Goal: Use online tool/utility: Utilize a website feature to perform a specific function

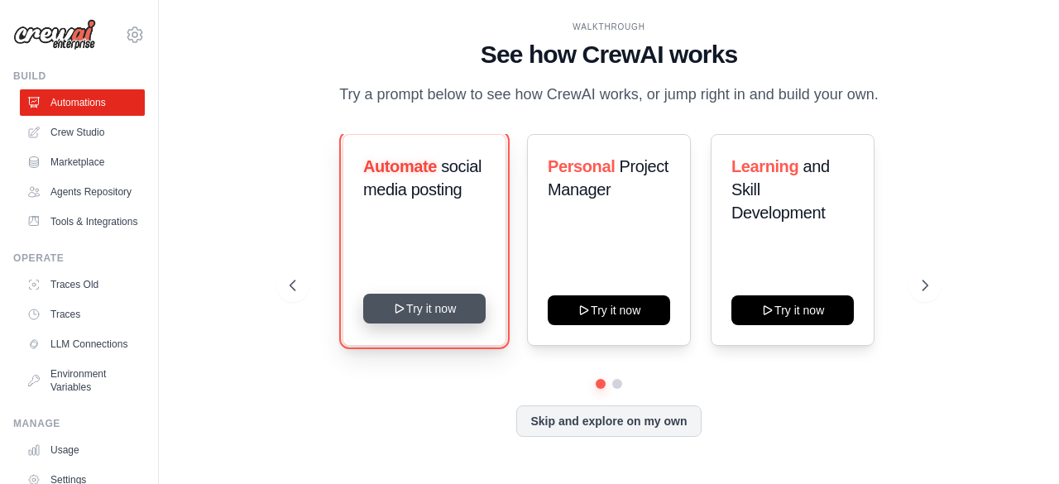
click at [452, 312] on button "Try it now" at bounding box center [424, 309] width 122 height 30
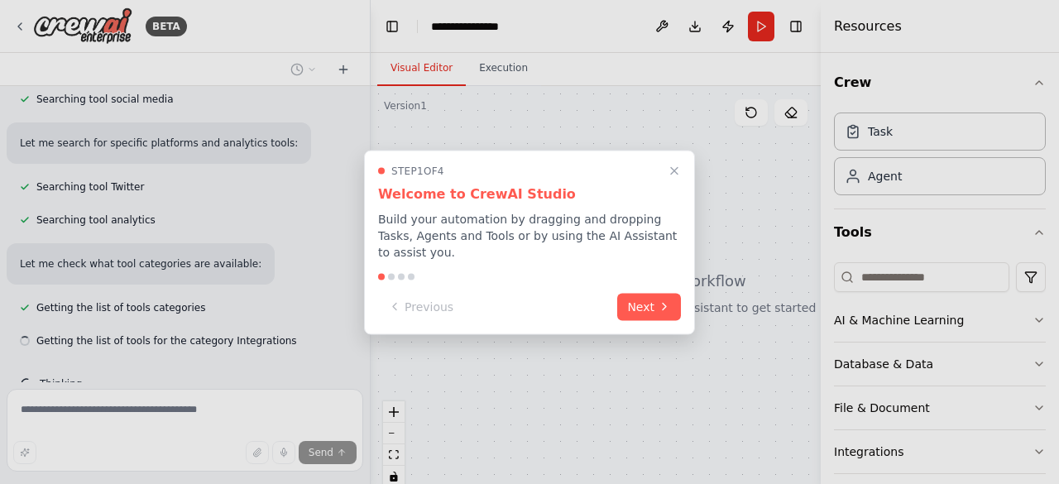
scroll to position [338, 0]
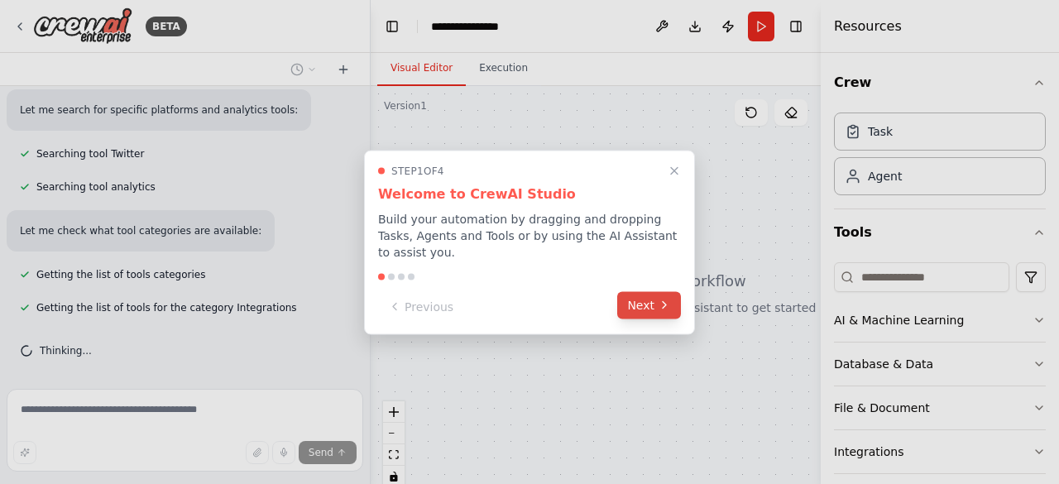
click at [653, 297] on button "Next" at bounding box center [649, 304] width 64 height 27
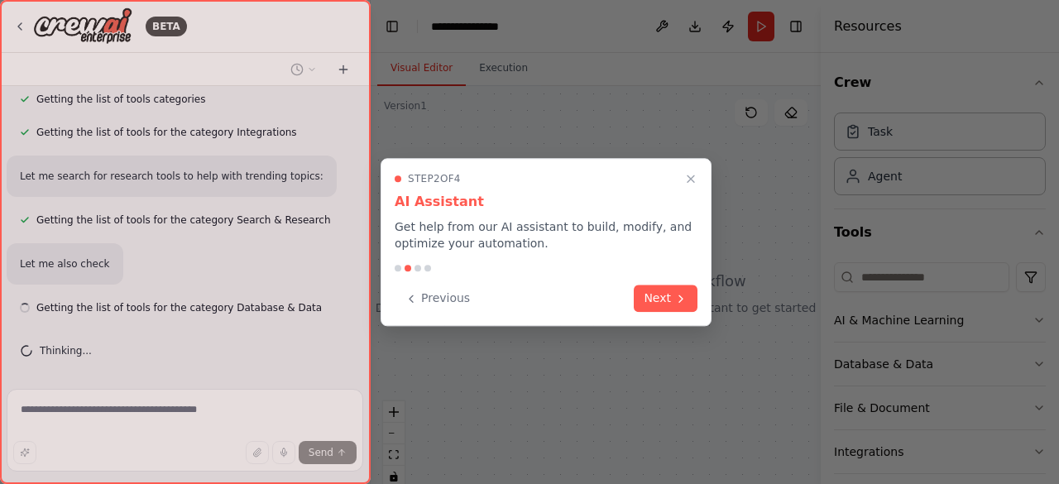
scroll to position [513, 0]
click at [653, 297] on button "Next" at bounding box center [666, 298] width 64 height 27
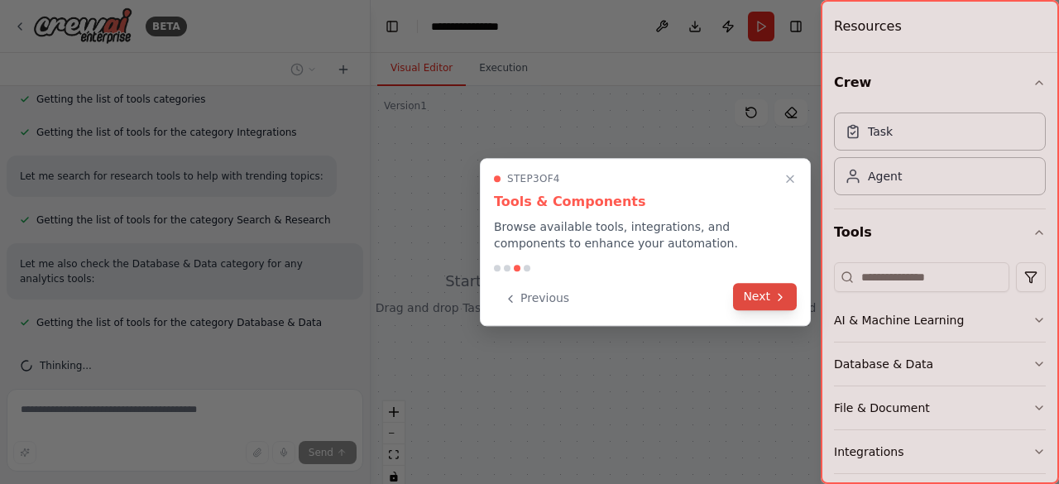
click at [749, 292] on button "Next" at bounding box center [765, 296] width 64 height 27
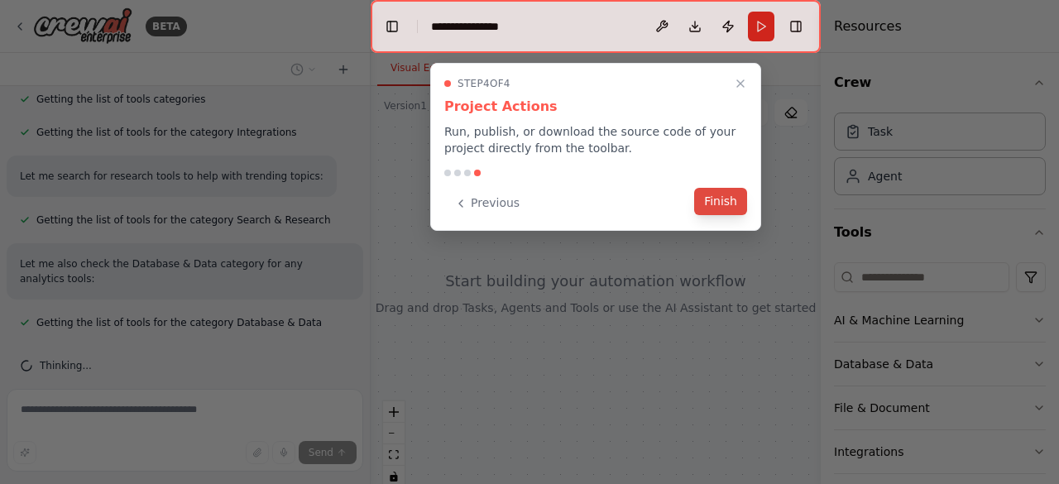
click at [735, 209] on button "Finish" at bounding box center [720, 201] width 53 height 27
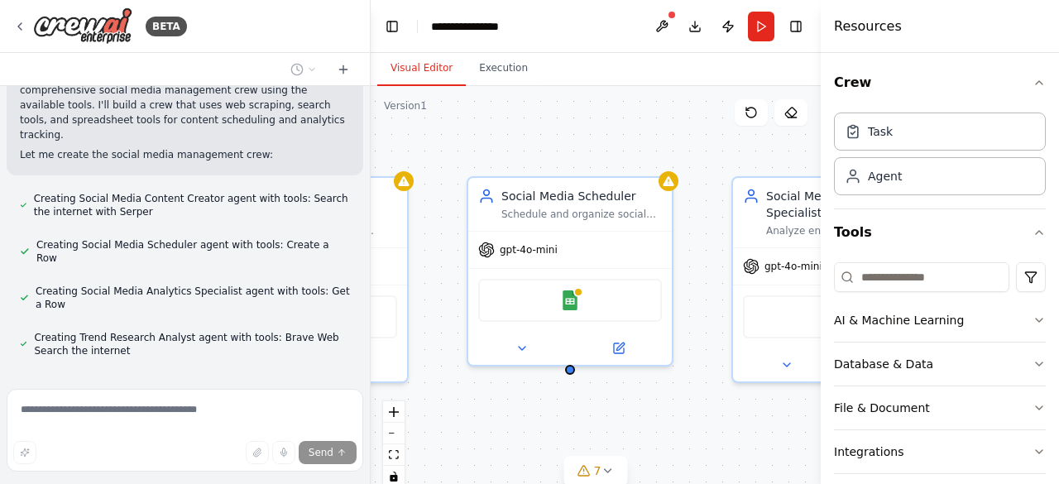
scroll to position [1010, 0]
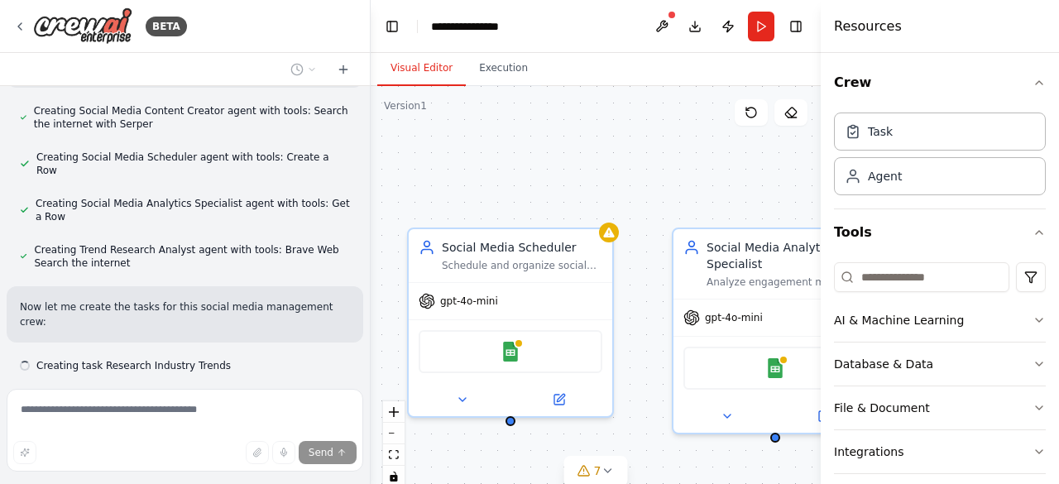
drag, startPoint x: 704, startPoint y: 243, endPoint x: 393, endPoint y: 300, distance: 315.7
click at [393, 300] on div "Social Media Content Creator Generate engaging social media content ideas based…" at bounding box center [596, 293] width 450 height 414
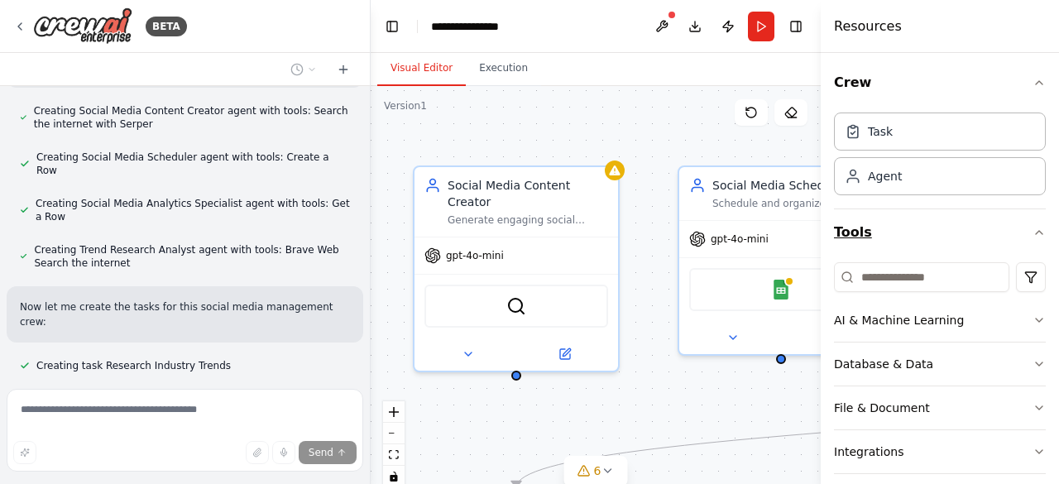
drag, startPoint x: 661, startPoint y: 276, endPoint x: 930, endPoint y: 214, distance: 276.7
click at [930, 214] on div "BETA Create a crew that schedules and publishes social media content across mul…" at bounding box center [529, 242] width 1059 height 484
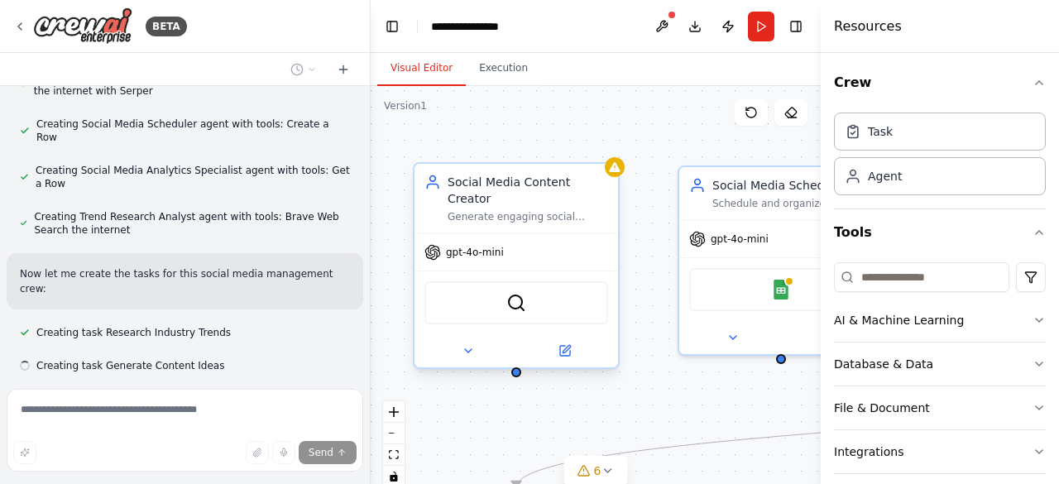
click at [483, 290] on div "SerperDevTool" at bounding box center [517, 302] width 184 height 43
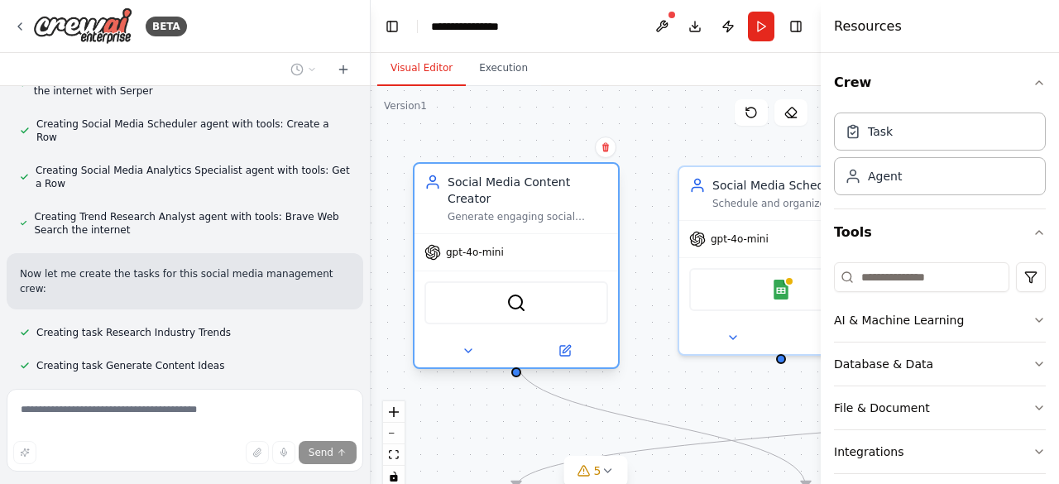
click at [483, 293] on div "SerperDevTool" at bounding box center [517, 302] width 184 height 43
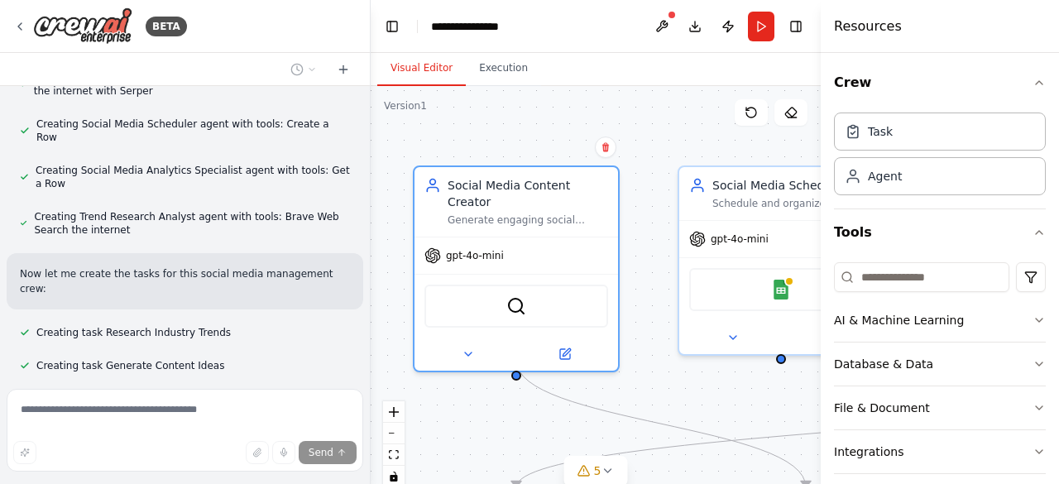
scroll to position [1076, 0]
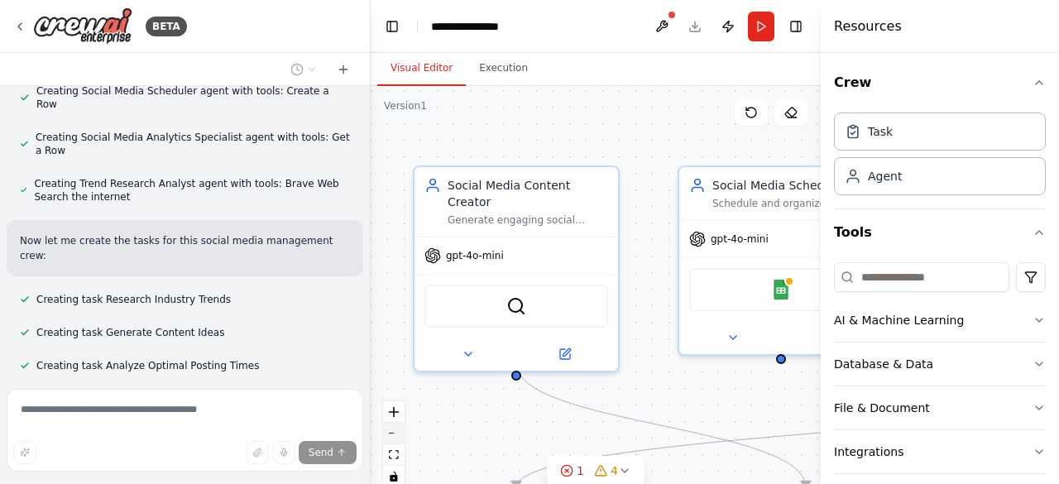
click at [395, 436] on button "zoom out" at bounding box center [394, 434] width 22 height 22
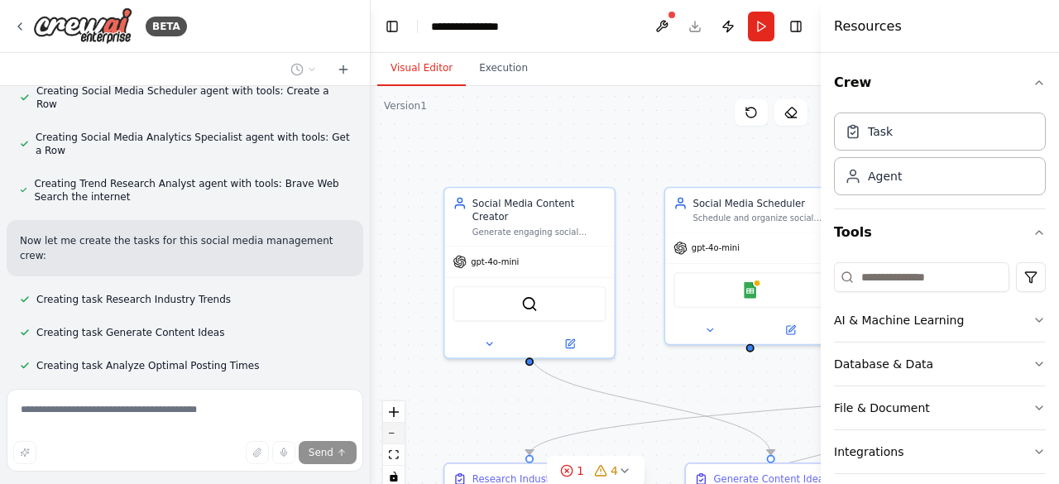
click at [395, 436] on button "zoom out" at bounding box center [394, 434] width 22 height 22
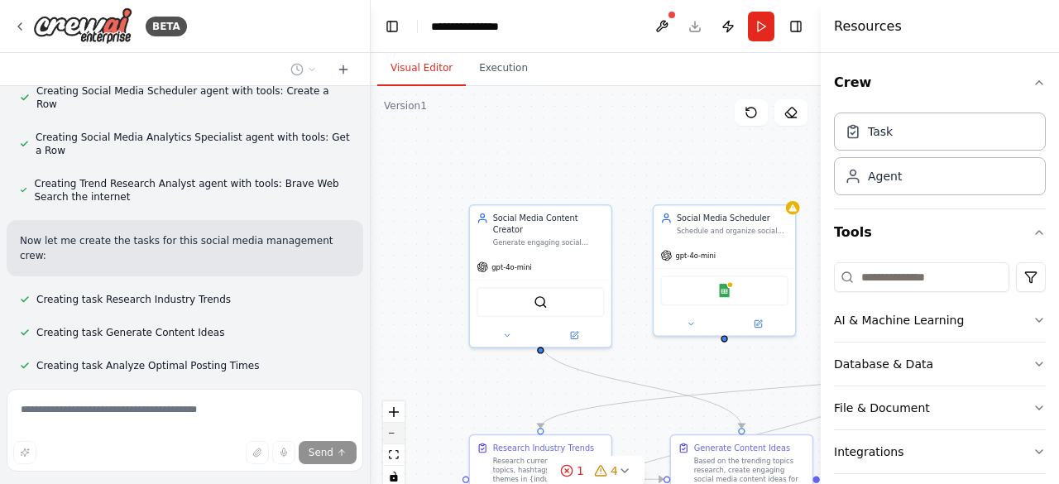
click at [395, 436] on button "zoom out" at bounding box center [394, 434] width 22 height 22
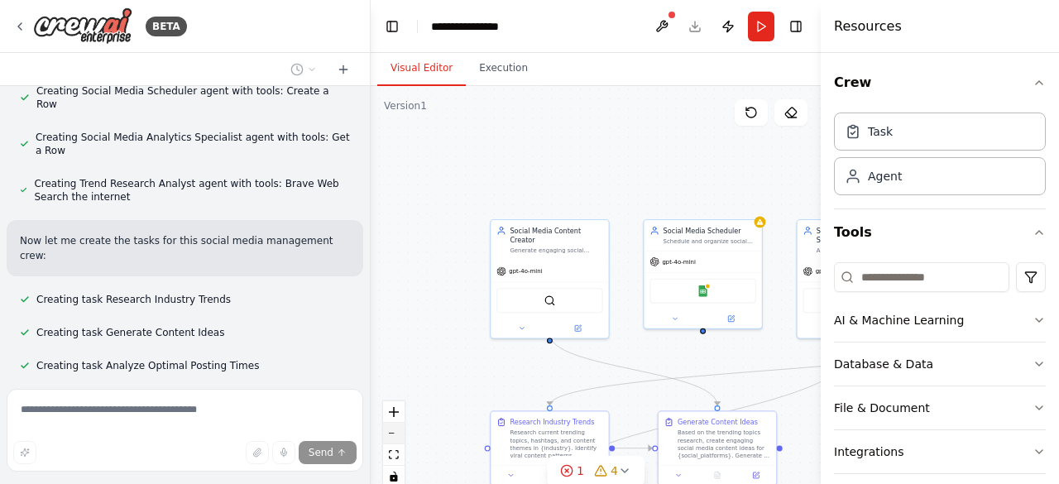
click at [395, 436] on button "zoom out" at bounding box center [394, 434] width 22 height 22
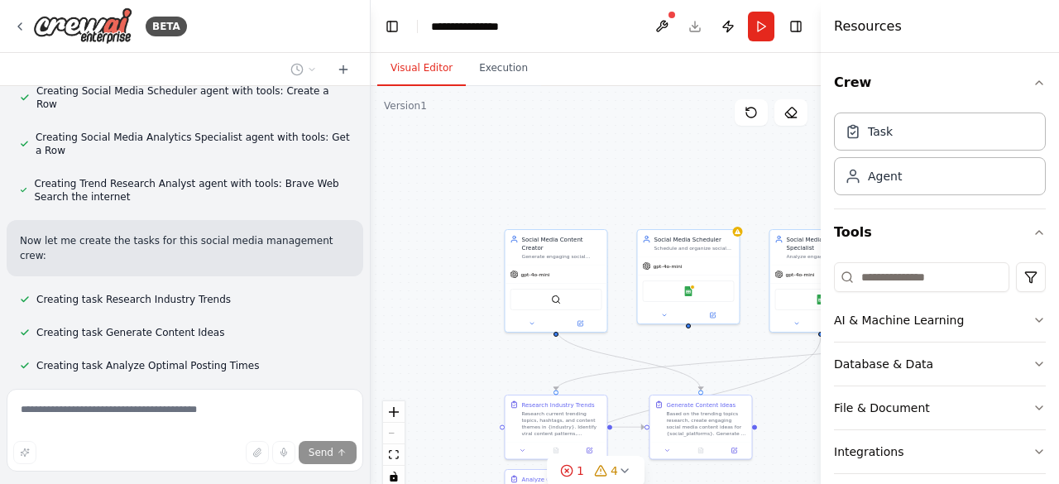
click at [395, 436] on div "React Flow controls" at bounding box center [394, 444] width 22 height 86
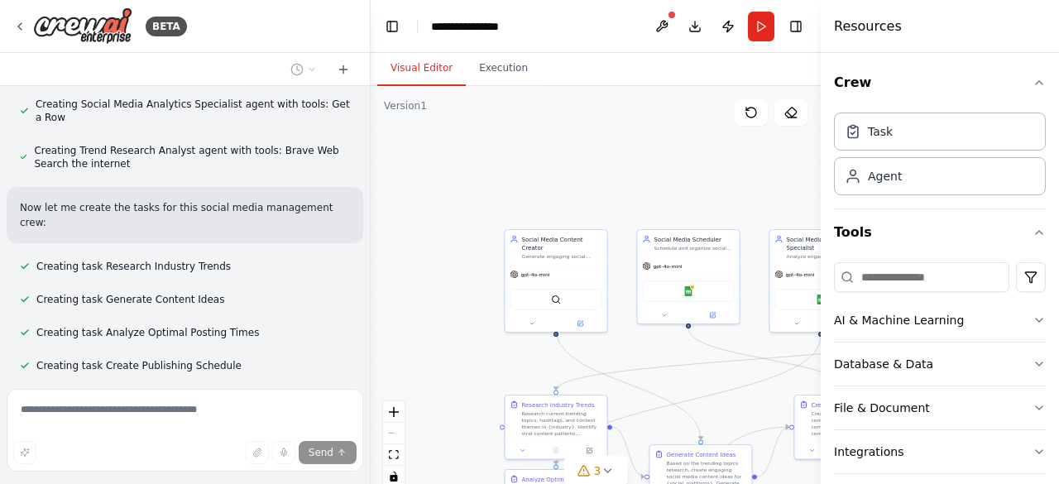
drag, startPoint x: 641, startPoint y: 364, endPoint x: 555, endPoint y: 339, distance: 89.6
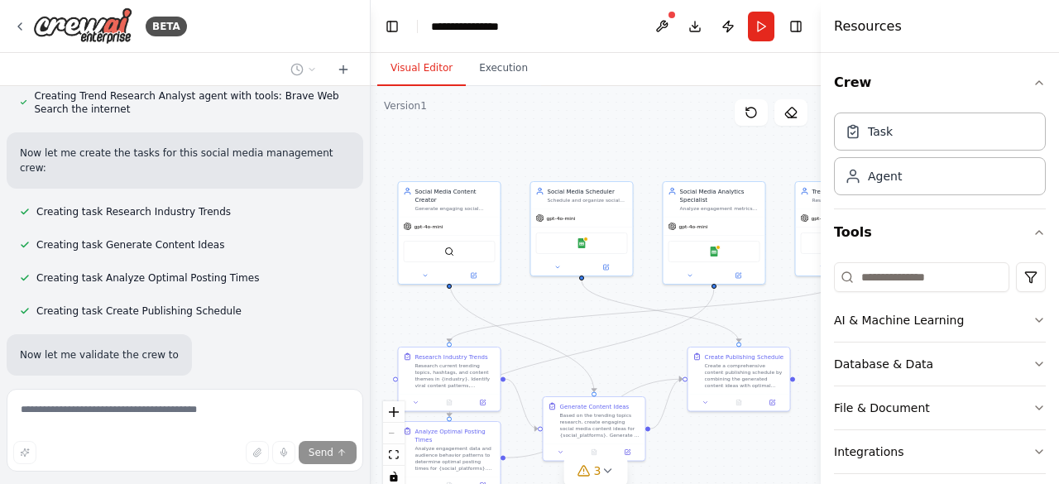
scroll to position [1197, 0]
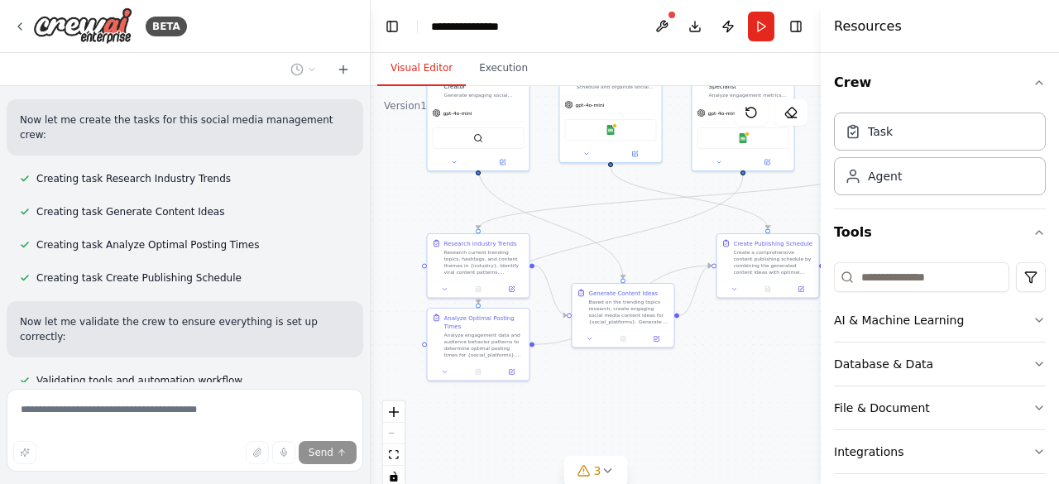
drag, startPoint x: 526, startPoint y: 355, endPoint x: 451, endPoint y: 193, distance: 178.9
click at [451, 193] on div ".deletable-edge-delete-btn { width: 20px; height: 20px; border: 0px solid #ffff…" at bounding box center [596, 293] width 450 height 414
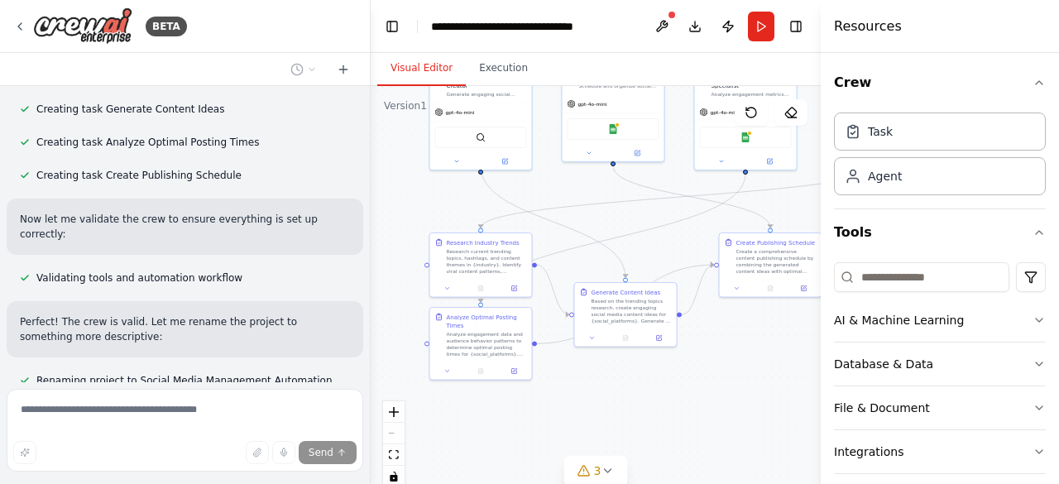
scroll to position [1354, 0]
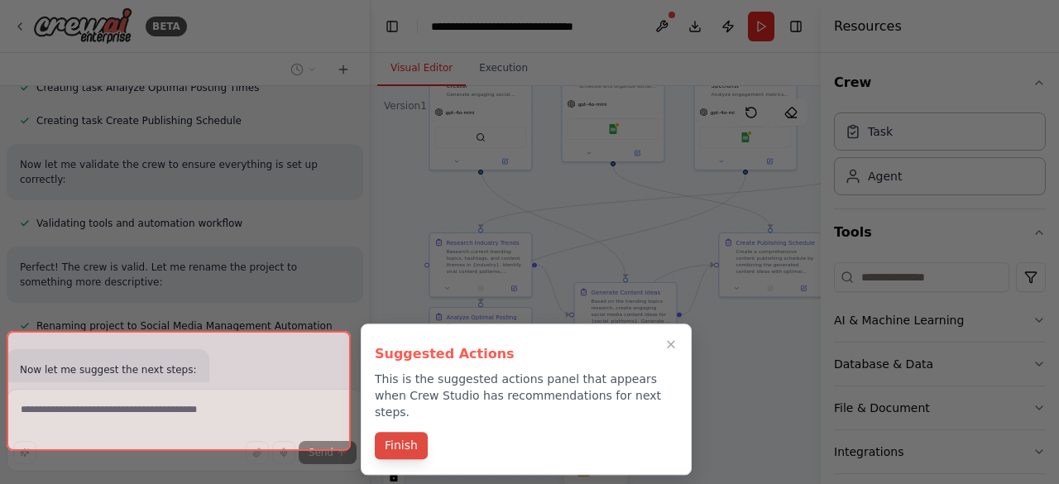
click at [416, 432] on button "Finish" at bounding box center [401, 445] width 53 height 27
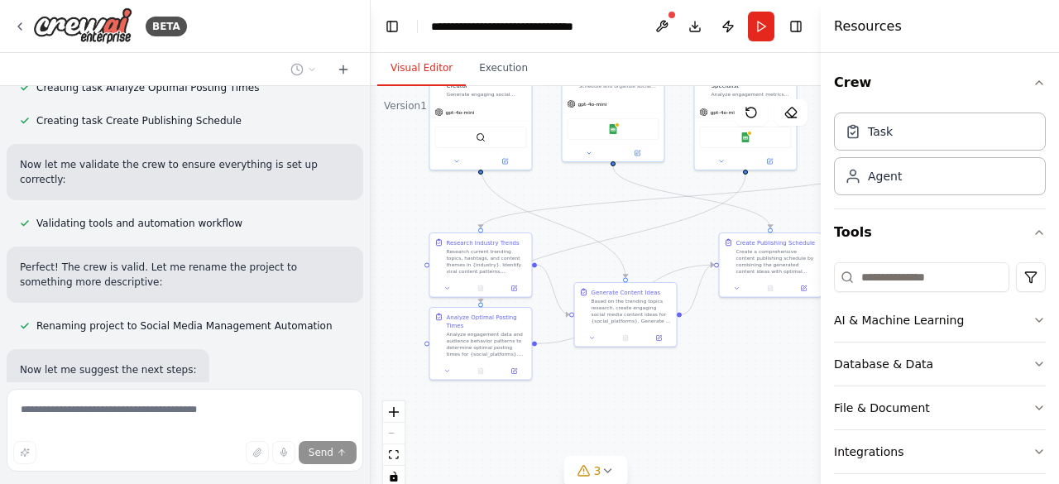
scroll to position [1487, 0]
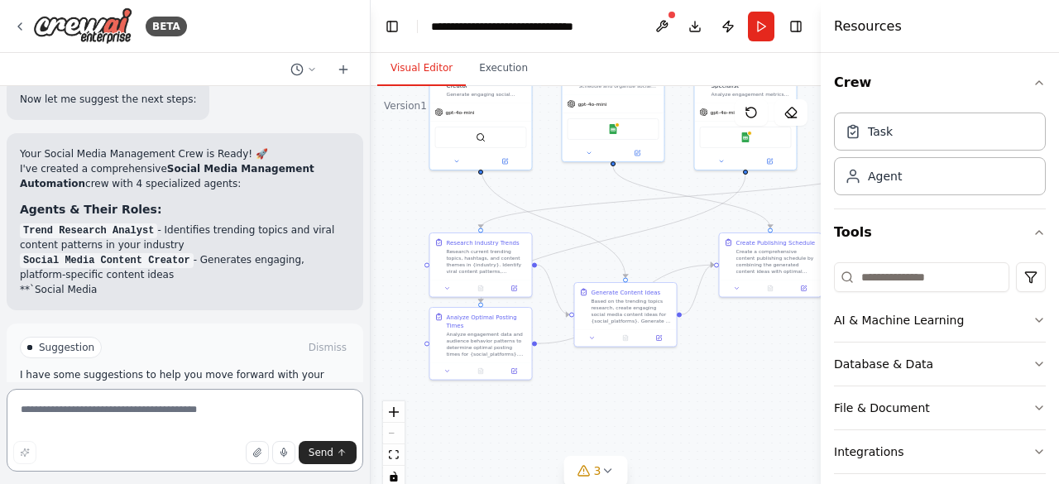
click at [183, 420] on textarea at bounding box center [185, 430] width 357 height 83
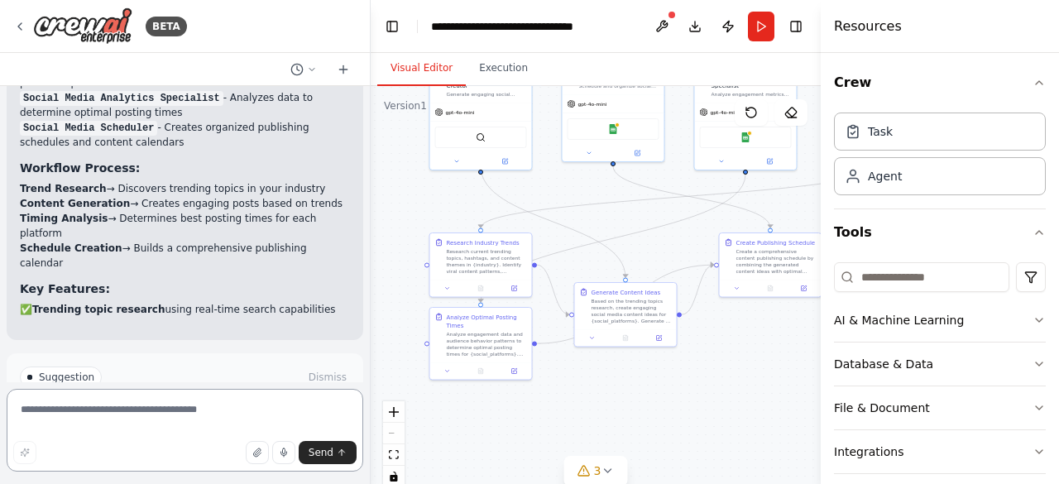
paste textarea "**********"
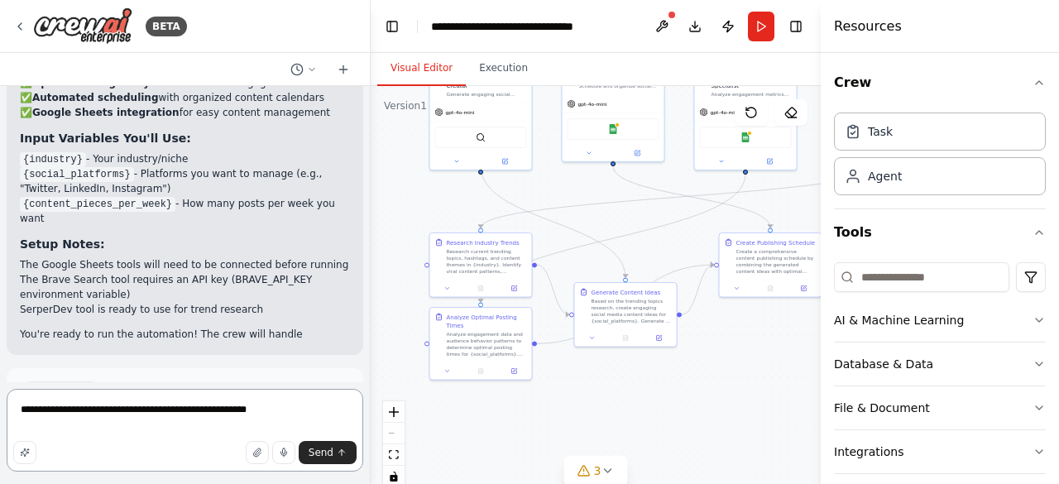
scroll to position [2103, 0]
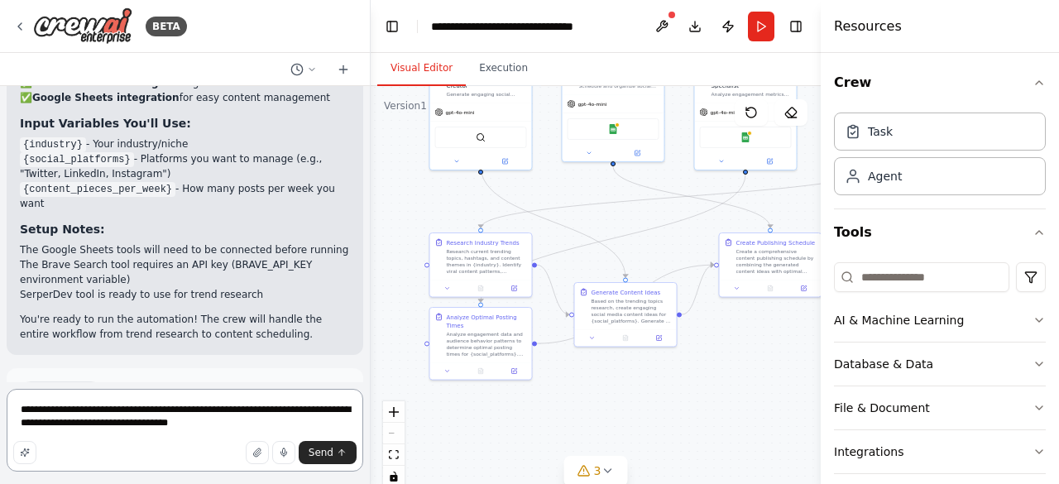
click at [103, 430] on textarea "**********" at bounding box center [185, 430] width 357 height 83
click at [253, 427] on textarea "**********" at bounding box center [185, 430] width 357 height 83
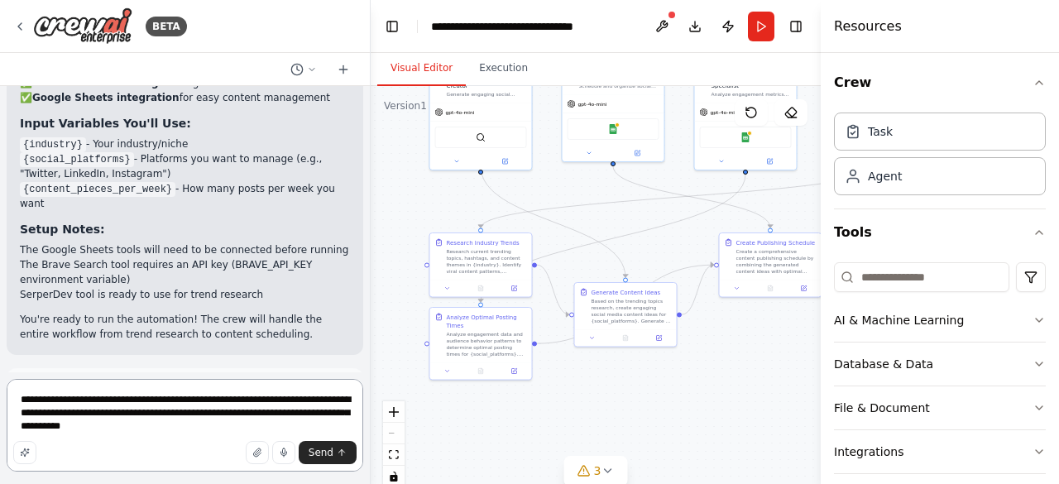
click at [205, 435] on textarea "**********" at bounding box center [185, 425] width 357 height 93
paste textarea "**********"
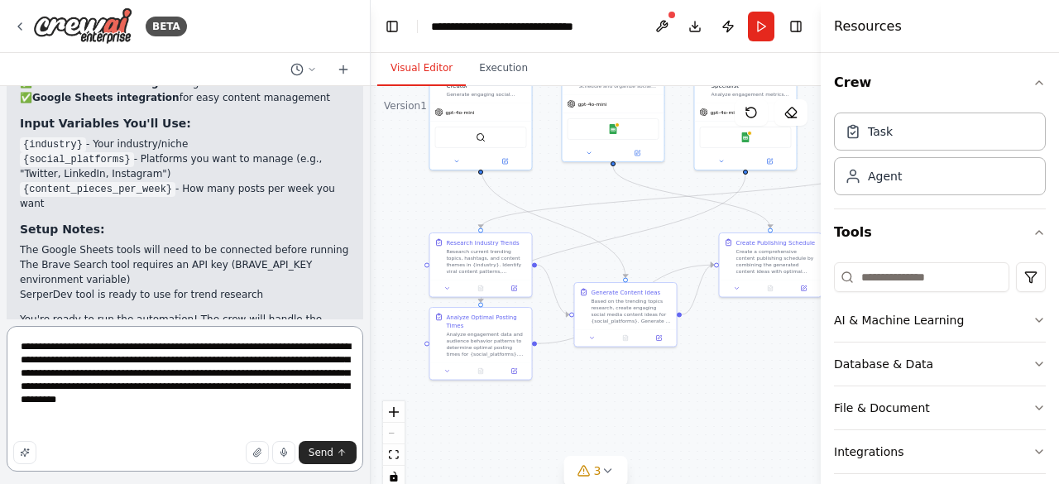
click at [330, 413] on textarea "**********" at bounding box center [185, 399] width 357 height 146
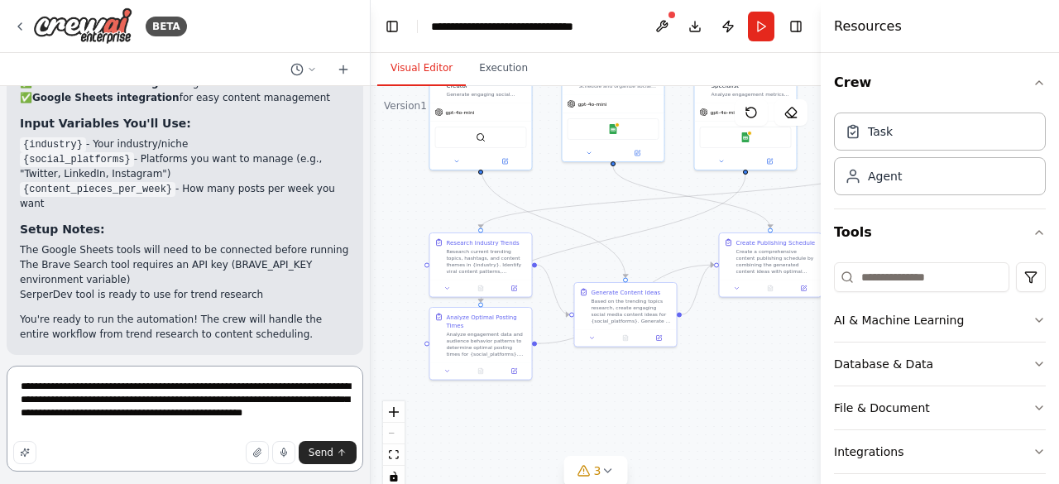
click at [217, 426] on textarea "**********" at bounding box center [185, 419] width 357 height 106
drag, startPoint x: 217, startPoint y: 426, endPoint x: 0, endPoint y: 423, distance: 216.9
click at [0, 423] on div "BETA Create a crew that schedules and publishes social media content across mul…" at bounding box center [185, 242] width 371 height 484
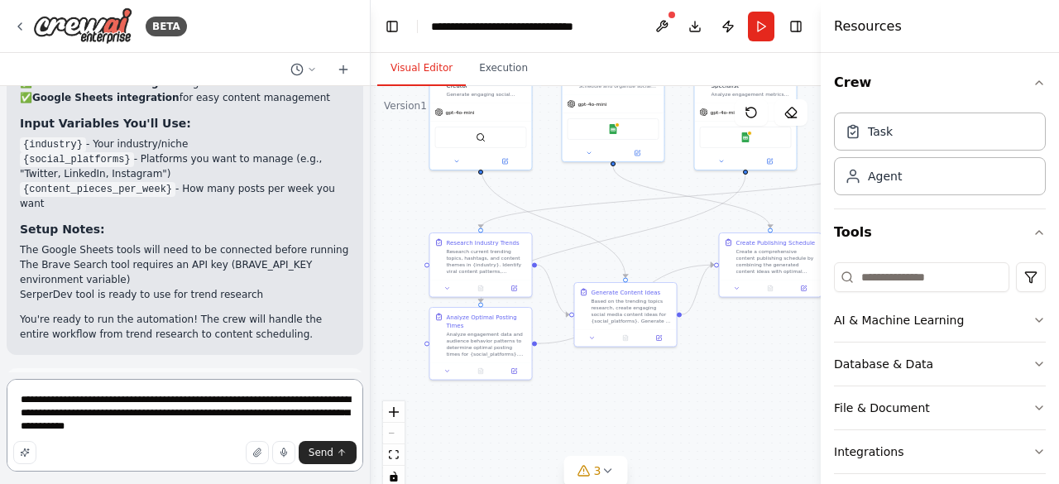
click at [223, 428] on textarea "**********" at bounding box center [185, 425] width 357 height 93
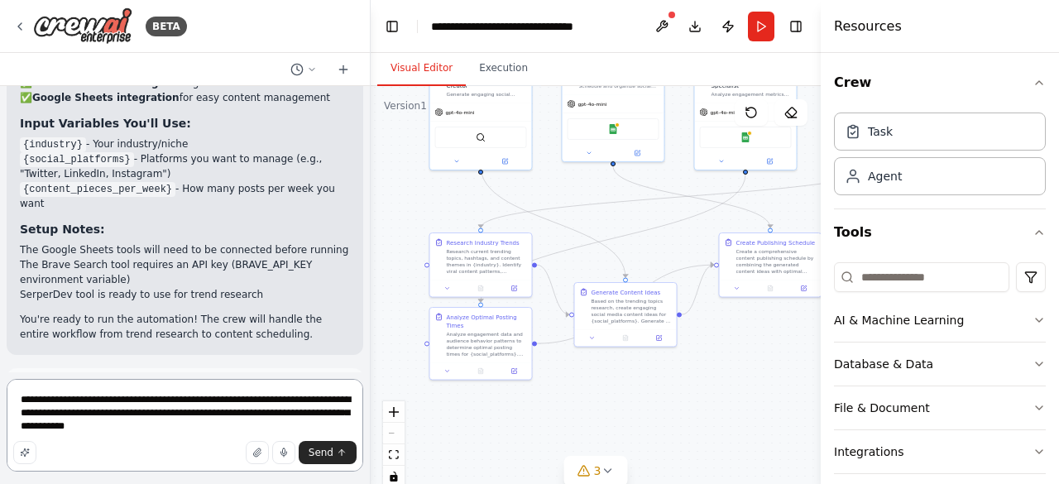
paste textarea "**********"
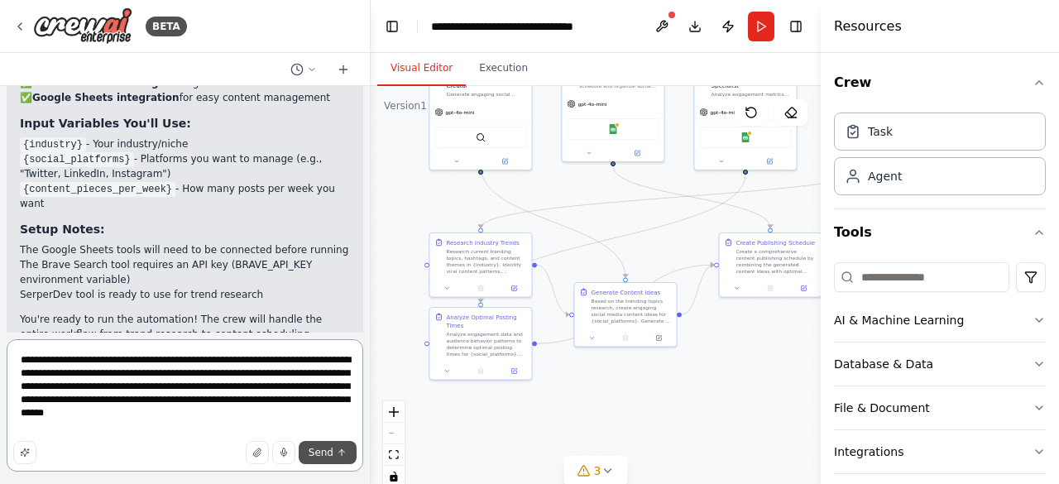
type textarea "**********"
click at [321, 456] on span "Send" at bounding box center [321, 452] width 25 height 13
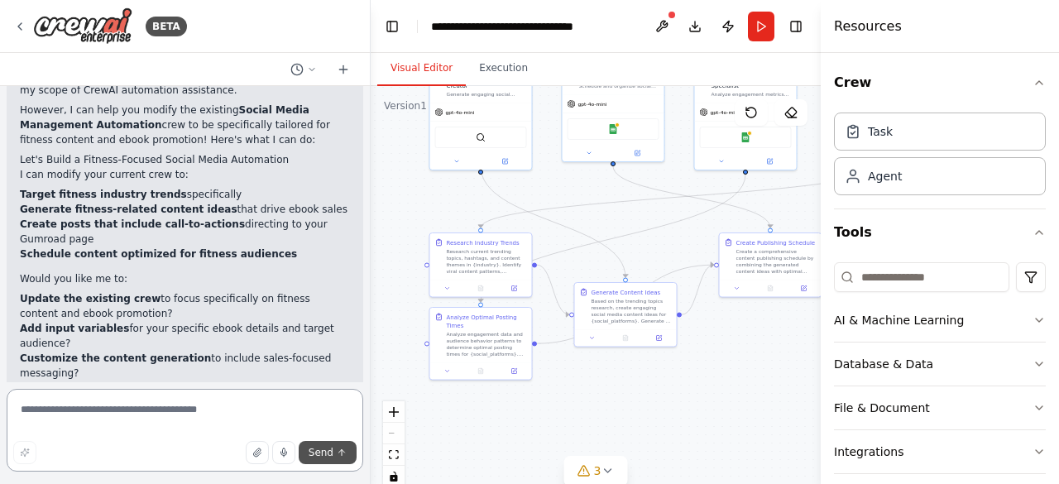
scroll to position [2625, 0]
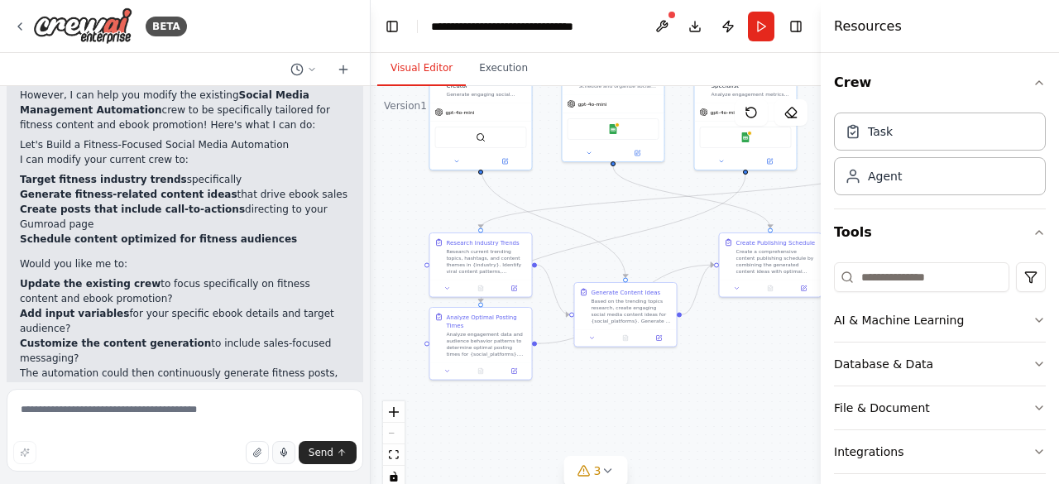
click at [289, 453] on icon "button" at bounding box center [284, 453] width 10 height 10
click at [331, 451] on span "Send" at bounding box center [321, 452] width 25 height 13
click at [282, 447] on button "button" at bounding box center [283, 452] width 23 height 23
type textarea "**********"
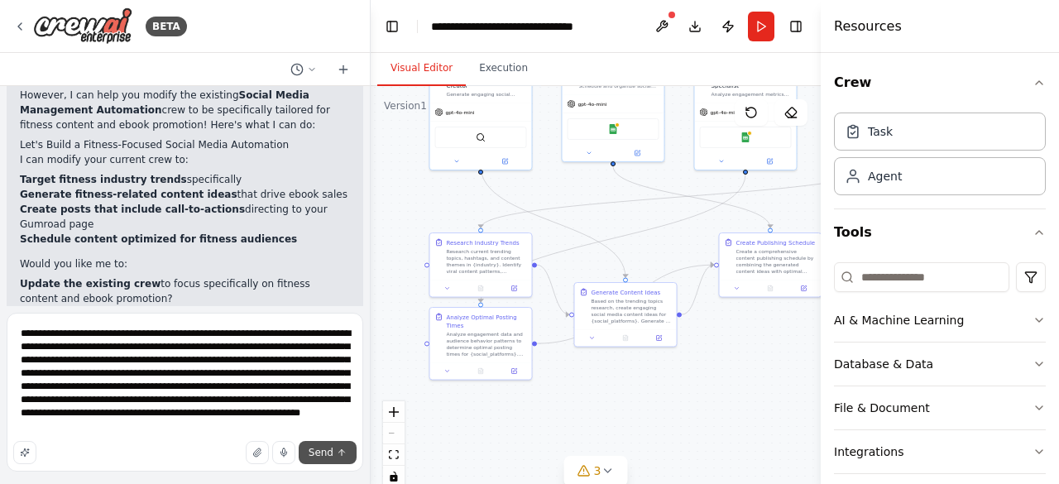
click at [322, 461] on button "Send" at bounding box center [328, 452] width 58 height 23
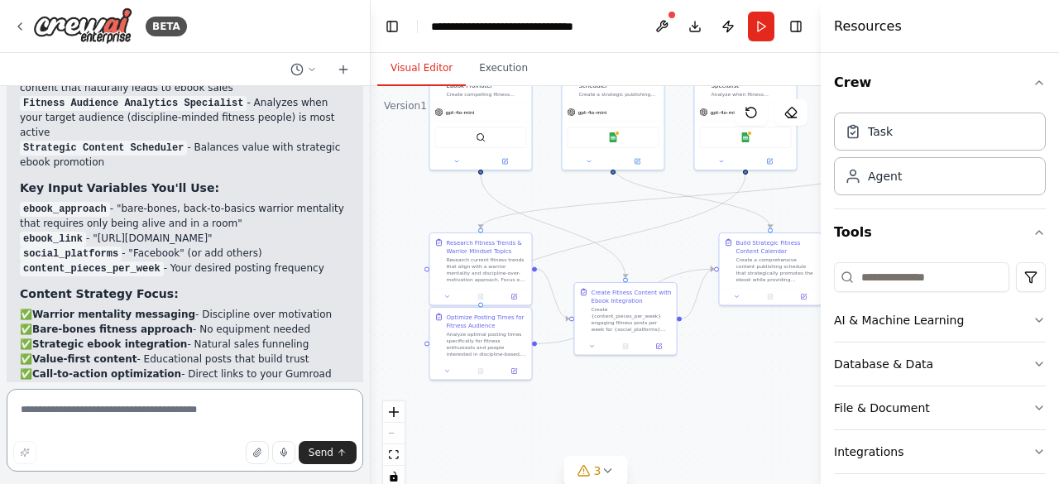
scroll to position [4355, 0]
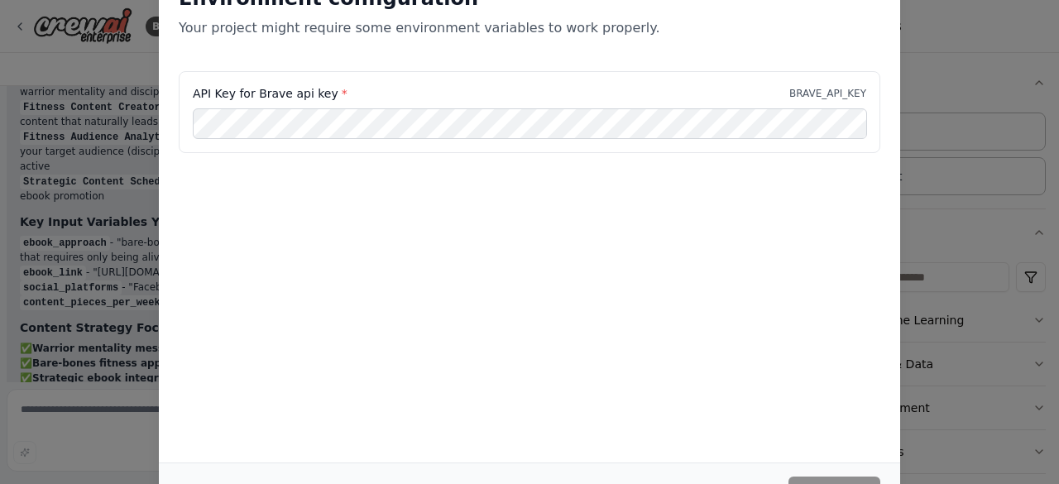
drag, startPoint x: 1059, startPoint y: 180, endPoint x: 794, endPoint y: 316, distance: 298.0
click at [794, 316] on div "Environment configuration Your project might require some environment variables…" at bounding box center [529, 242] width 1059 height 484
drag, startPoint x: 794, startPoint y: 316, endPoint x: 778, endPoint y: 154, distance: 163.0
click at [778, 154] on div "Environment configuration Your project might require some environment variables…" at bounding box center [530, 213] width 742 height 497
click at [339, 22] on p "Your project might require some environment variables to work properly." at bounding box center [530, 28] width 702 height 20
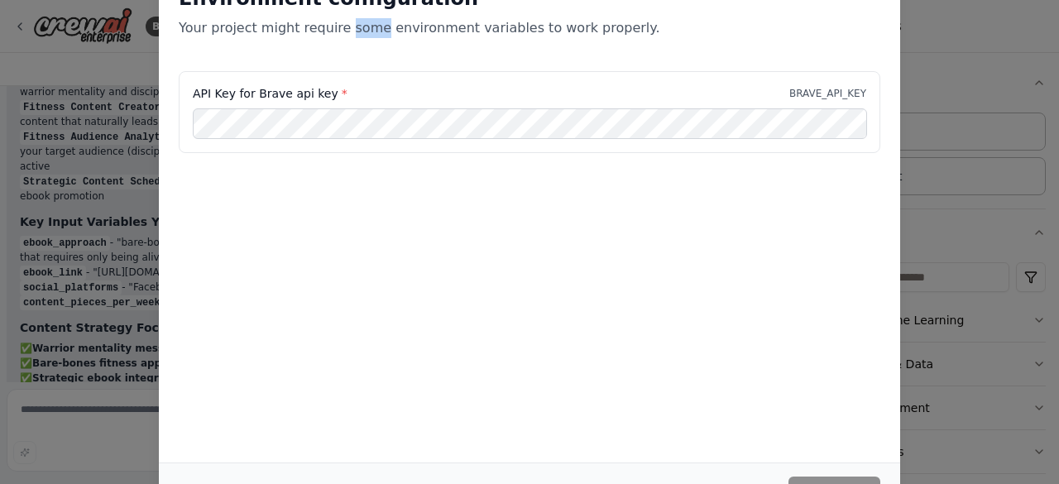
click at [339, 22] on p "Your project might require some environment variables to work properly." at bounding box center [530, 28] width 702 height 20
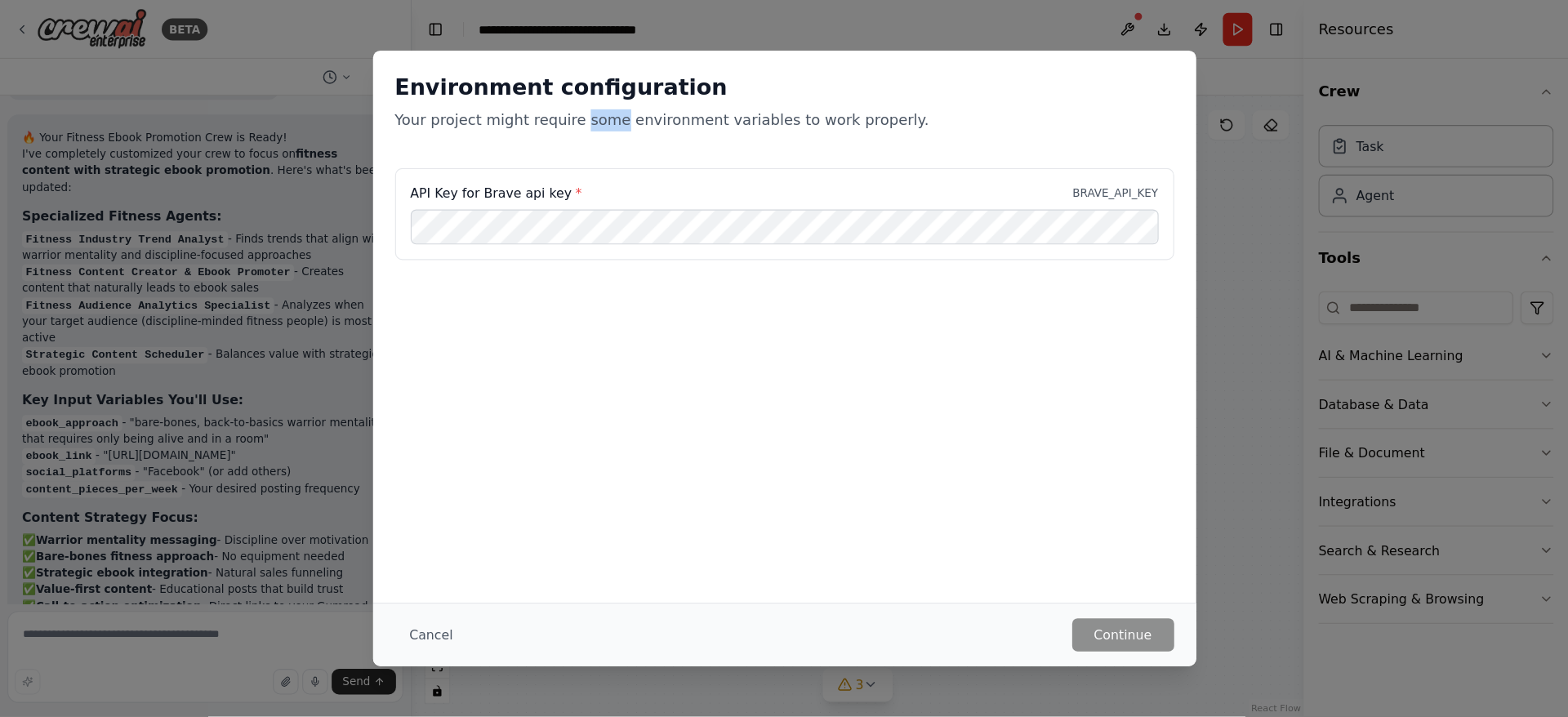
scroll to position [3980, 0]
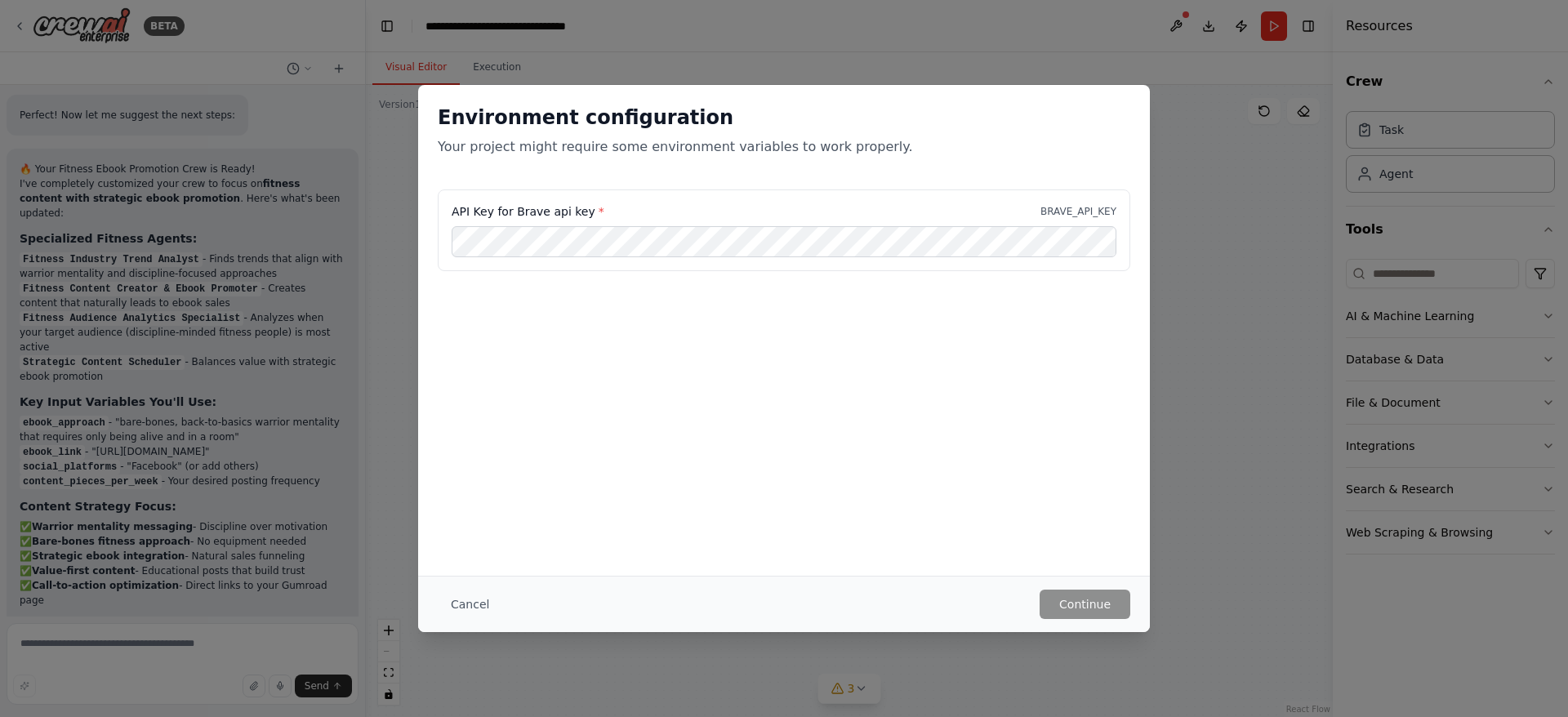
click at [1045, 226] on div "Environment configuration Your project might require some environment variables…" at bounding box center [784, 358] width 1568 height 717
click at [465, 476] on button "Cancel" at bounding box center [470, 605] width 64 height 30
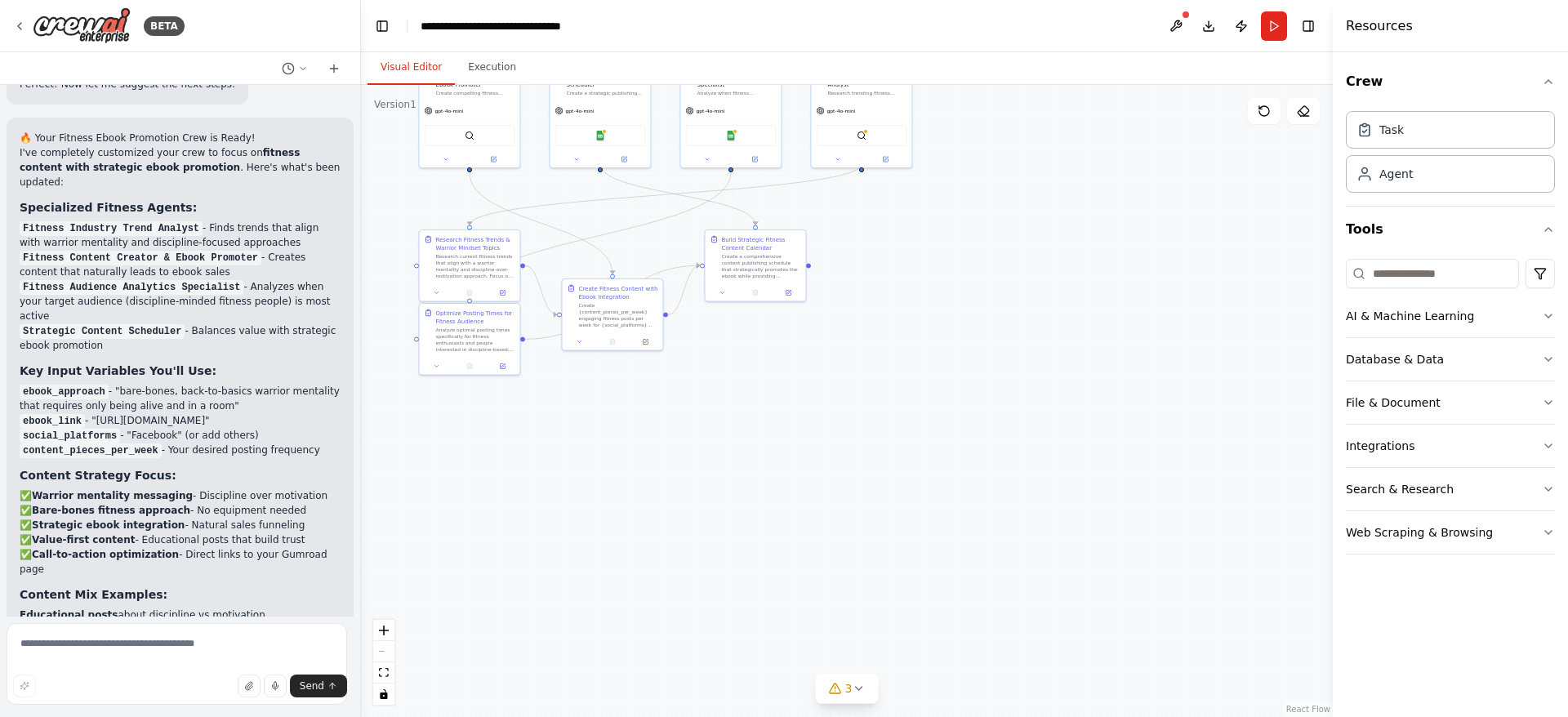
scroll to position [3995, 0]
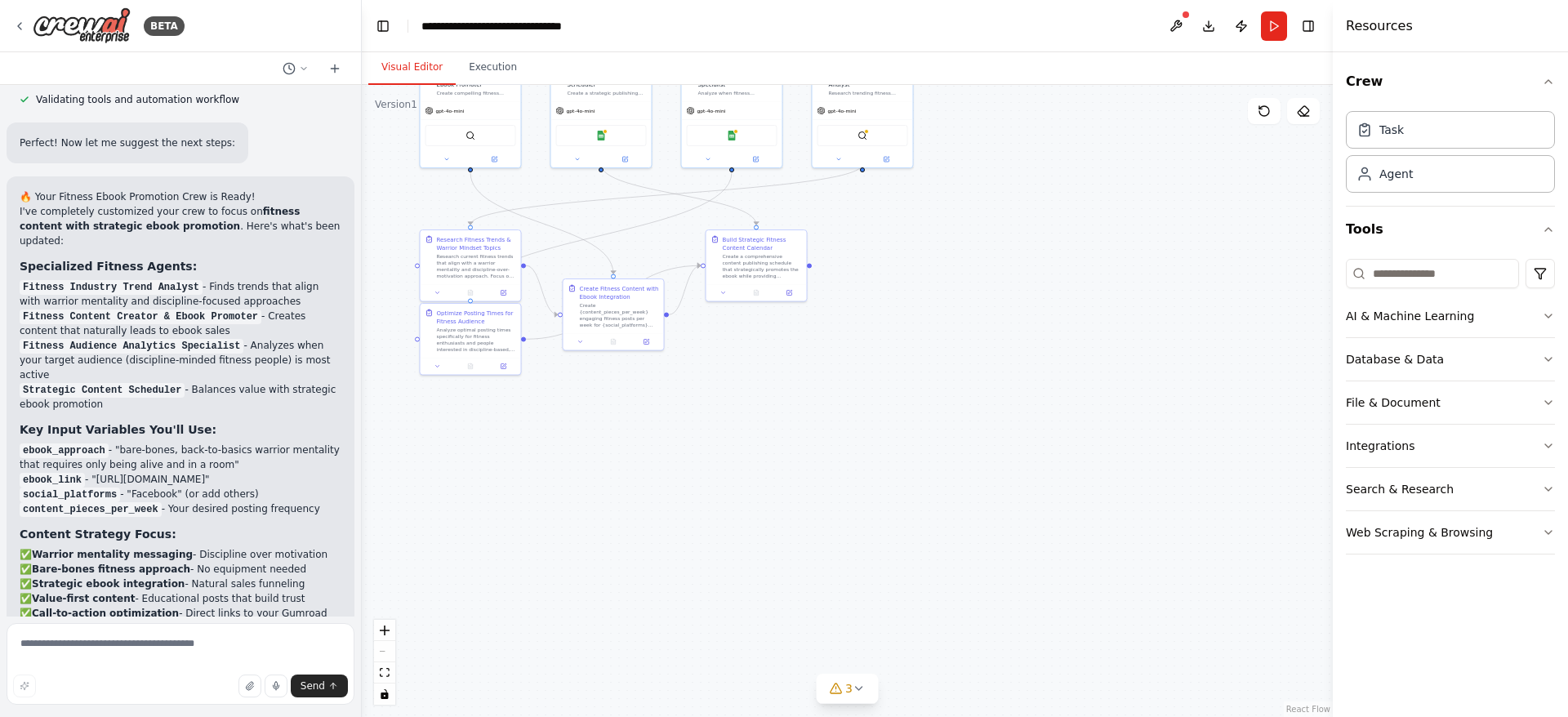
drag, startPoint x: 359, startPoint y: 572, endPoint x: 362, endPoint y: 560, distance: 12.4
click at [362, 476] on div "BETA Create a crew that schedules and publishes social media content across mul…" at bounding box center [784, 358] width 1568 height 717
